Goal: Information Seeking & Learning: Learn about a topic

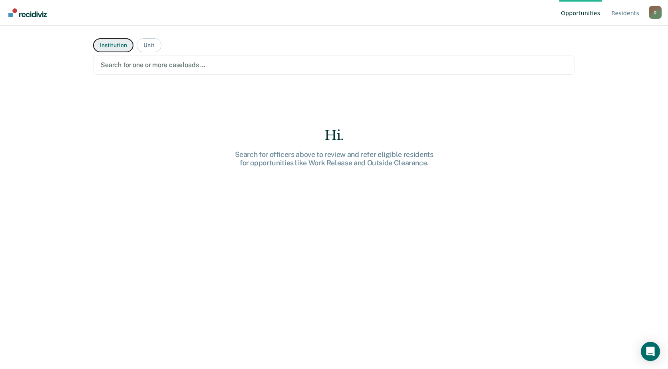
click at [112, 47] on button "Institution" at bounding box center [113, 45] width 40 height 14
click at [210, 63] on div at bounding box center [334, 64] width 467 height 9
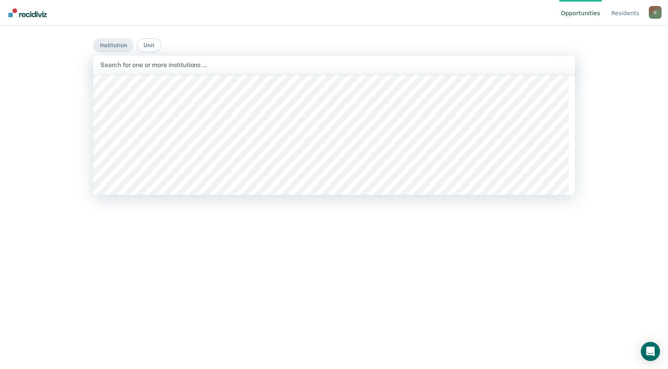
scroll to position [5228, 0]
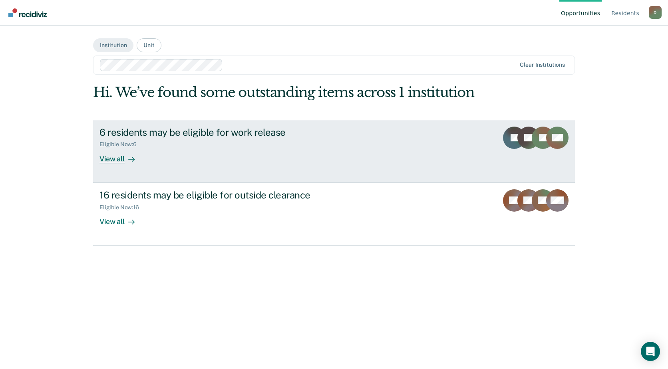
click at [180, 131] on div "6 residents may be eligible for work release" at bounding box center [240, 133] width 281 height 12
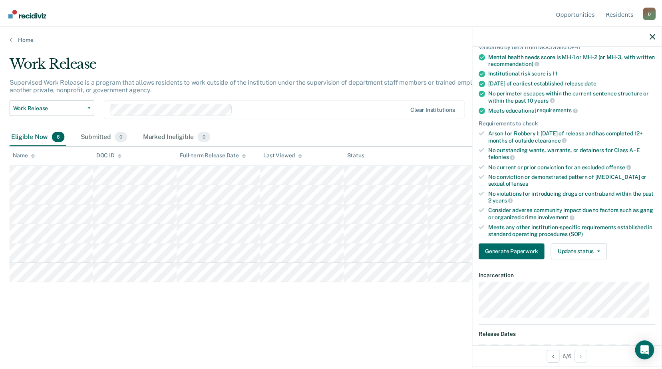
scroll to position [24, 0]
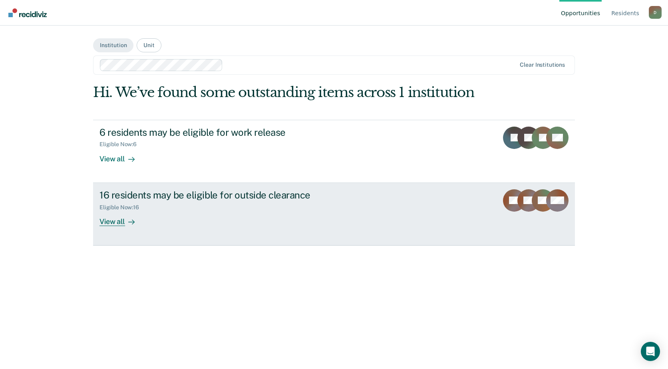
click at [116, 196] on div "16 residents may be eligible for outside clearance" at bounding box center [240, 195] width 281 height 12
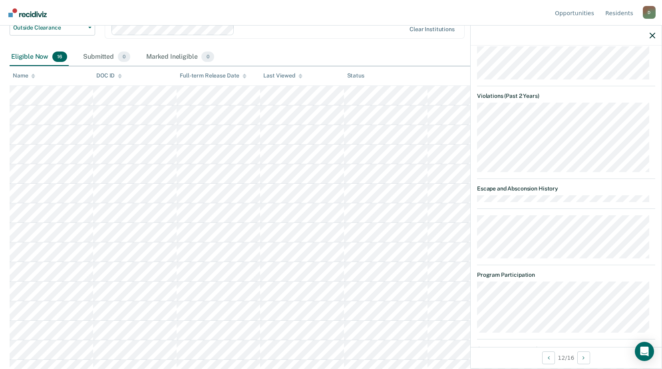
scroll to position [110, 0]
